Goal: Information Seeking & Learning: Understand process/instructions

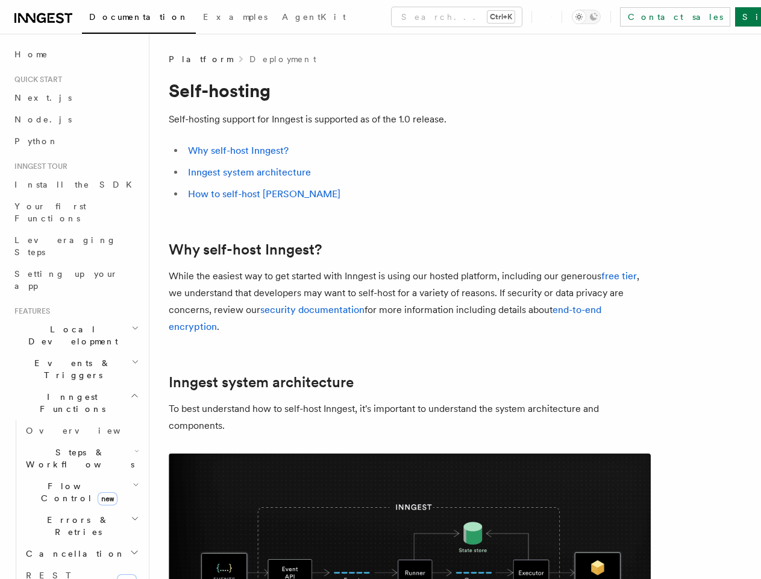
click at [380, 289] on p "While the easiest way to get started with Inngest is using our hosted platform,…" at bounding box center [410, 301] width 482 height 67
click at [404, 17] on button "Search... Ctrl+K" at bounding box center [457, 16] width 130 height 19
click at [605, 17] on div at bounding box center [380, 289] width 761 height 579
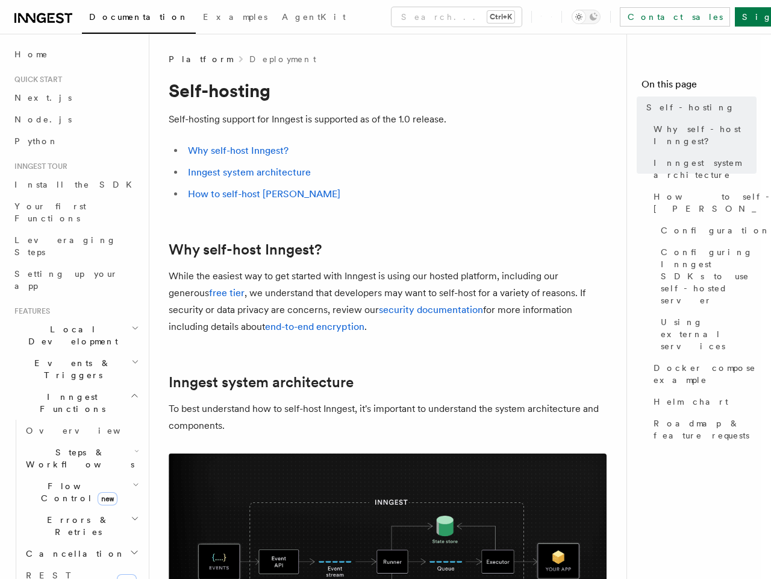
click at [71, 293] on div at bounding box center [385, 289] width 771 height 579
click at [71, 315] on div at bounding box center [385, 289] width 771 height 579
click at [71, 391] on span "Inngest Functions" at bounding box center [70, 403] width 121 height 24
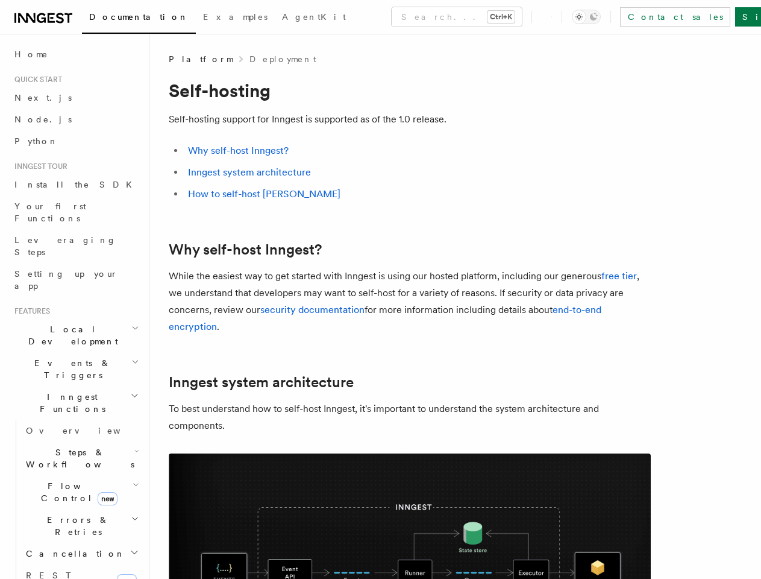
click at [76, 446] on span "Steps & Workflows" at bounding box center [77, 458] width 113 height 24
click at [76, 485] on h2 "Deployment" at bounding box center [76, 496] width 132 height 22
